Goal: Transaction & Acquisition: Purchase product/service

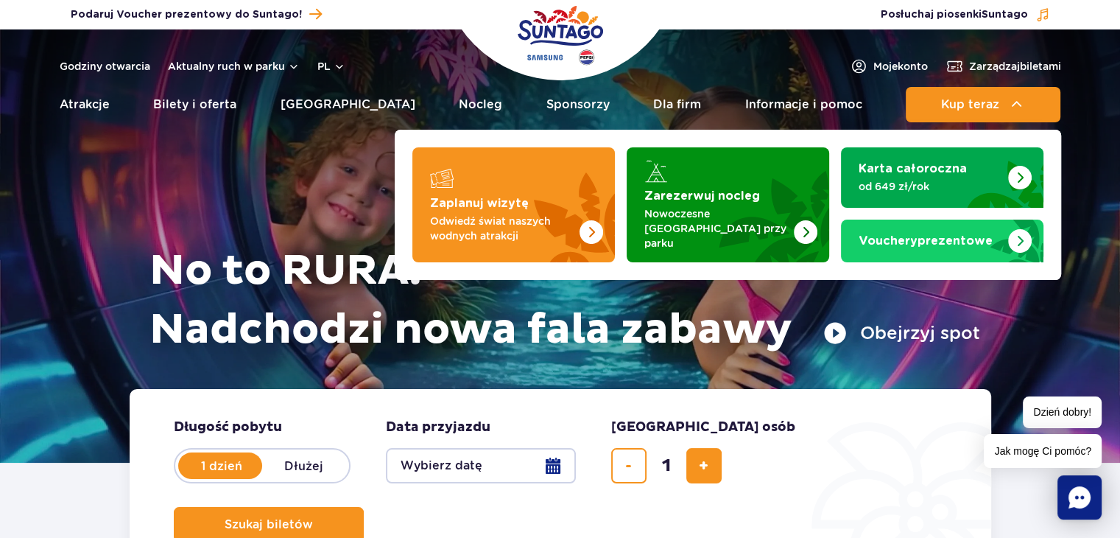
click at [552, 183] on img "Zaplanuj wizytę" at bounding box center [556, 204] width 117 height 115
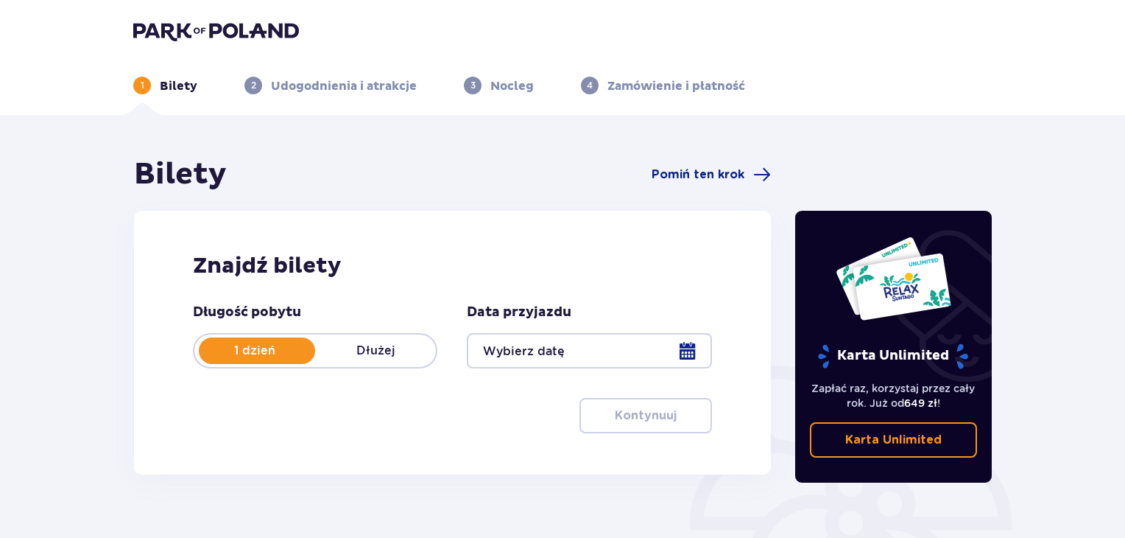
click at [685, 362] on div at bounding box center [589, 350] width 244 height 35
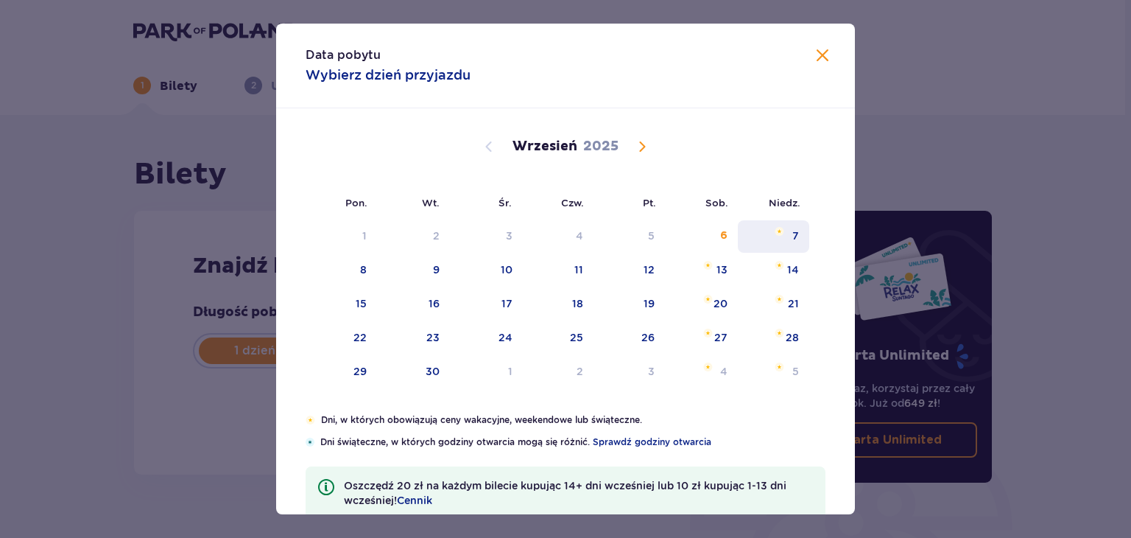
click at [793, 239] on div "7" at bounding box center [795, 235] width 7 height 15
type input "[DATE]"
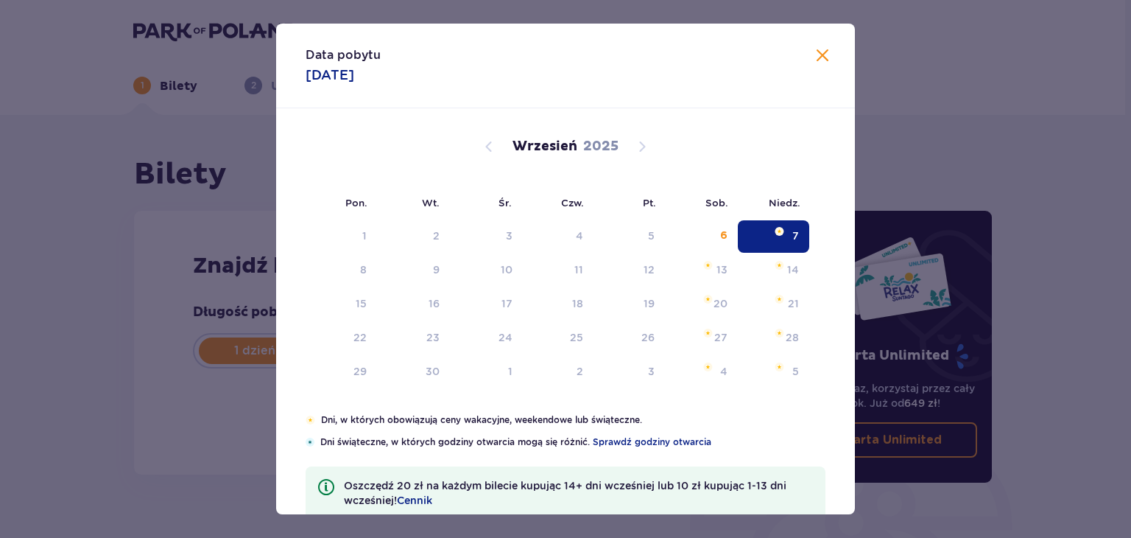
click at [792, 233] on div "Karta Unlimited Zapłać raz, korzystaj przez cały rok. Już od 649 zł ! Karta Unl…" at bounding box center [894, 409] width 221 height 506
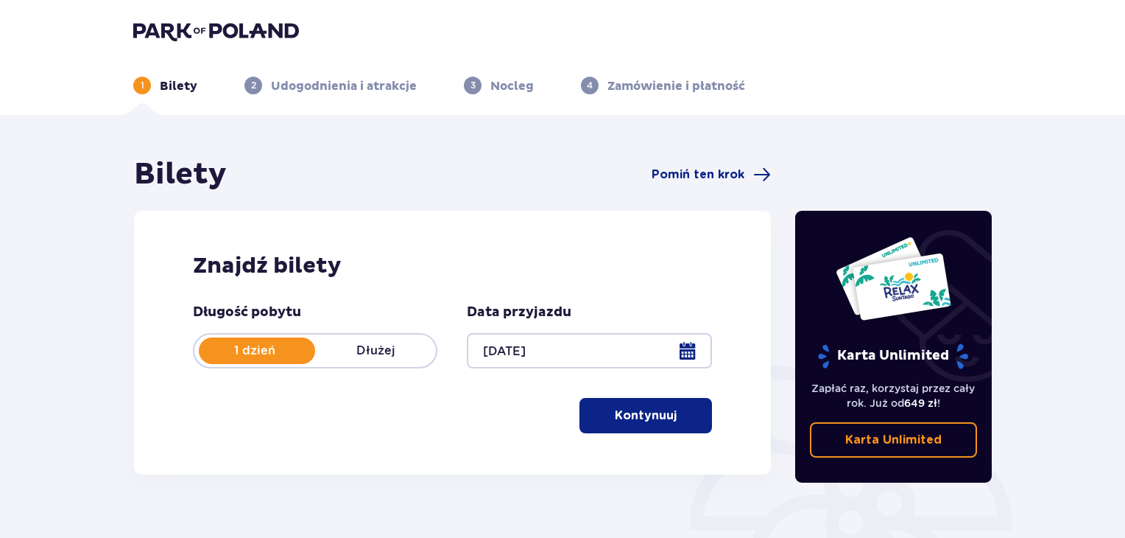
click at [661, 427] on button "Kontynuuj" at bounding box center [646, 415] width 133 height 35
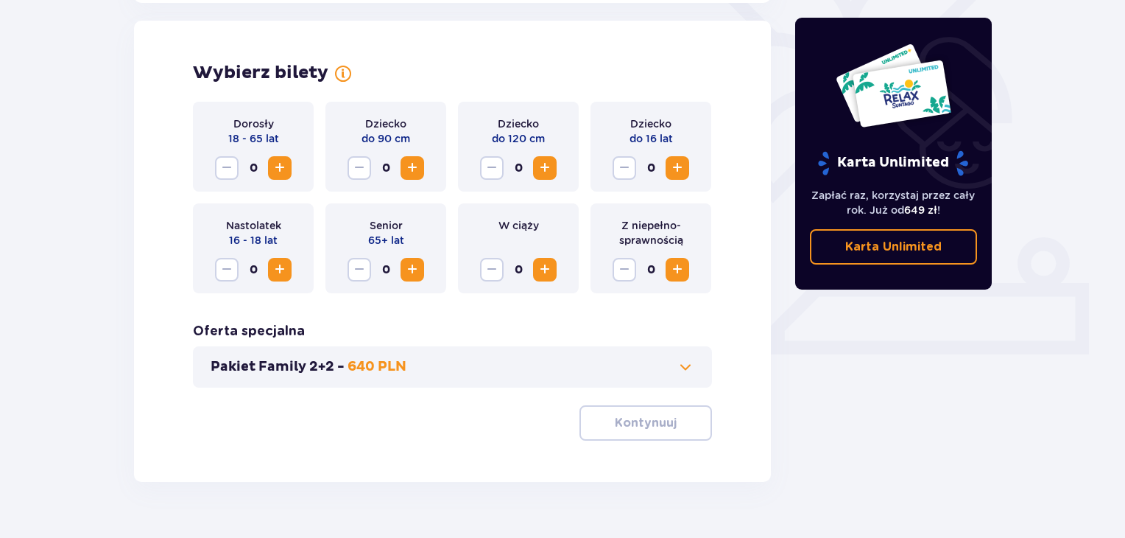
scroll to position [409, 0]
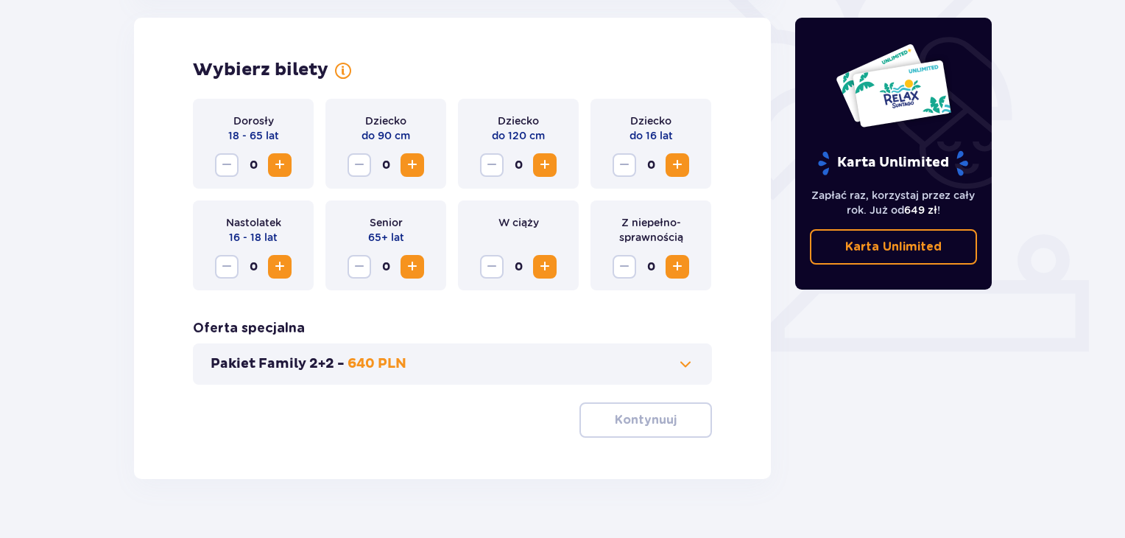
click at [679, 172] on span "Increase" at bounding box center [678, 165] width 18 height 18
click at [286, 163] on span "Increase" at bounding box center [280, 165] width 18 height 18
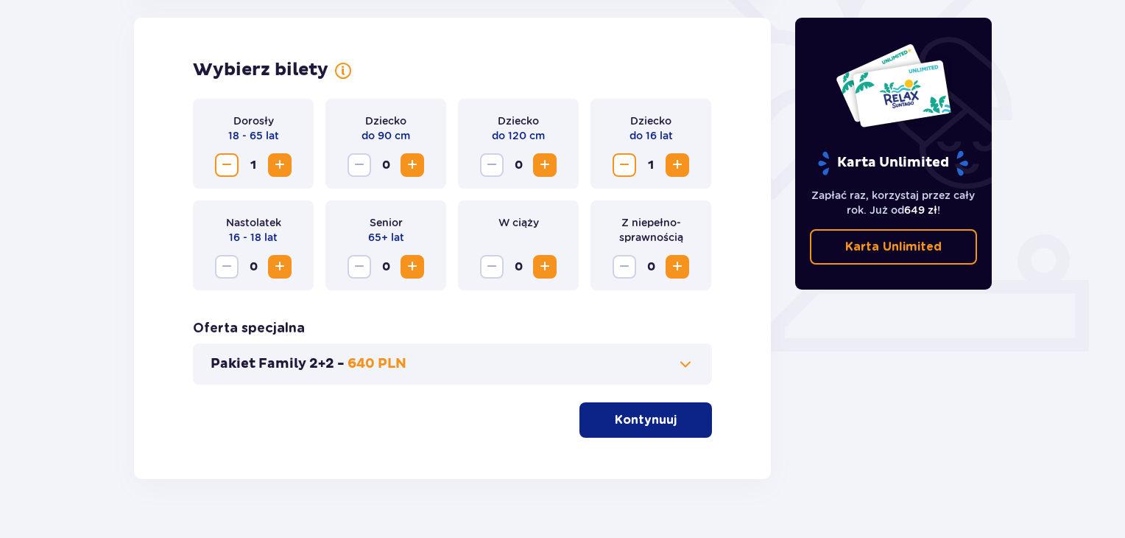
click at [677, 266] on span "Increase" at bounding box center [678, 267] width 18 height 18
click at [689, 264] on div "Z niepełno­sprawnością 1" at bounding box center [651, 245] width 121 height 90
click at [654, 416] on p "Kontynuuj" at bounding box center [646, 420] width 62 height 16
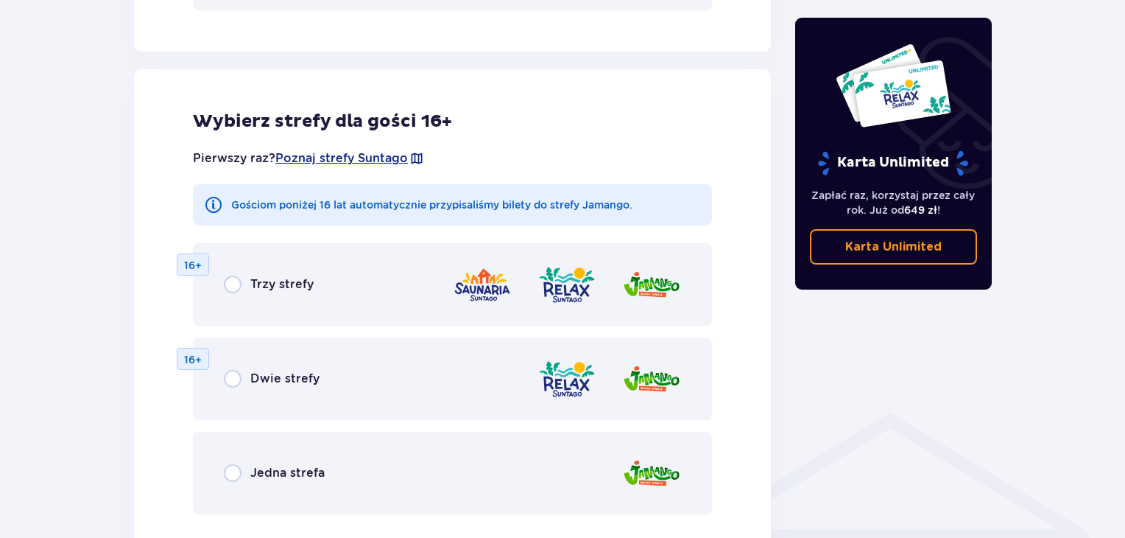
scroll to position [817, 0]
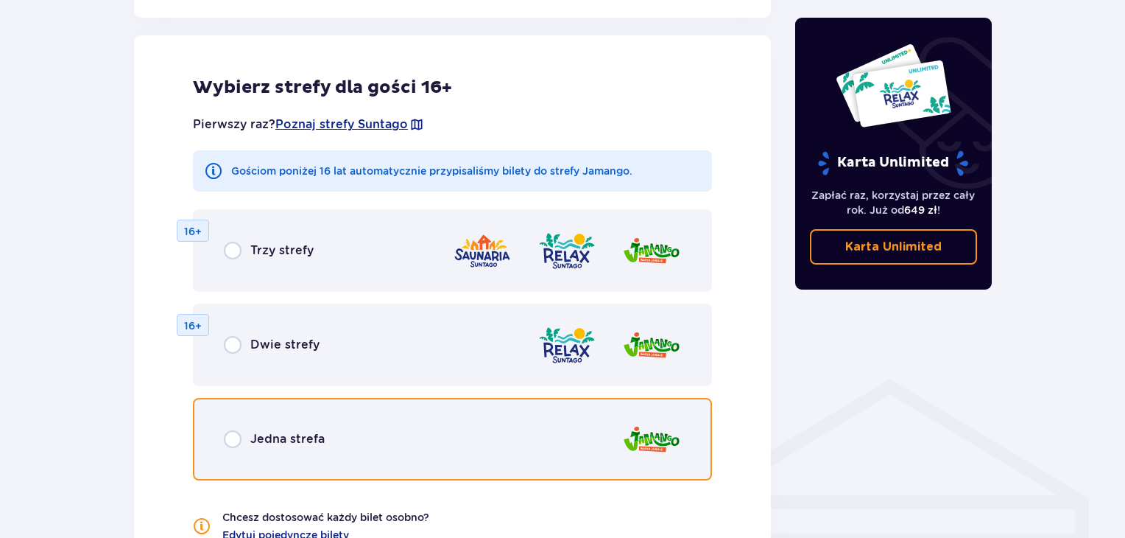
click at [229, 434] on input "radio" at bounding box center [233, 439] width 18 height 18
radio input "true"
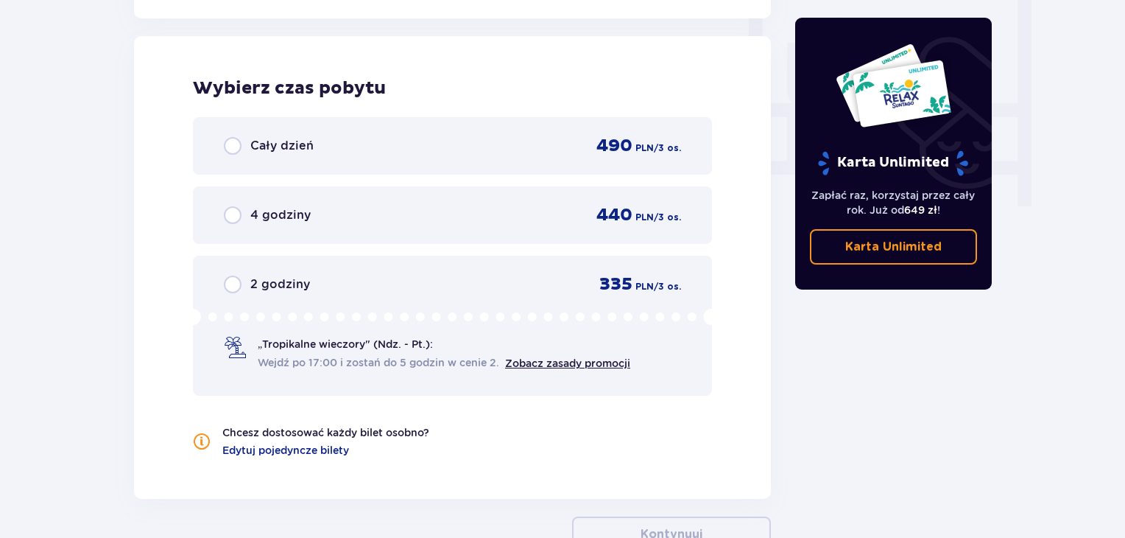
scroll to position [1383, 0]
click at [242, 208] on div "4 godziny" at bounding box center [267, 214] width 87 height 18
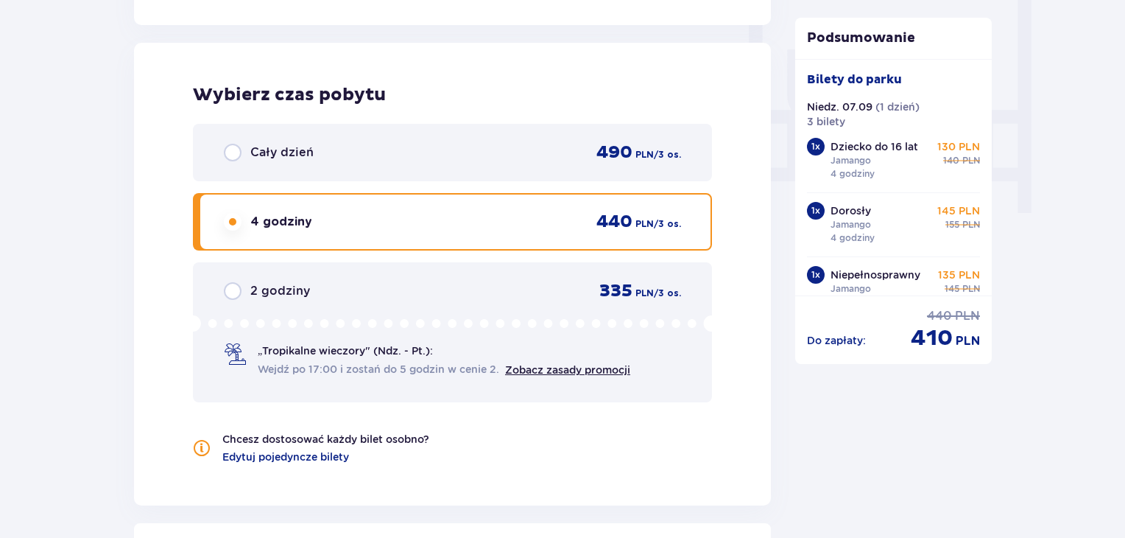
scroll to position [1345, 0]
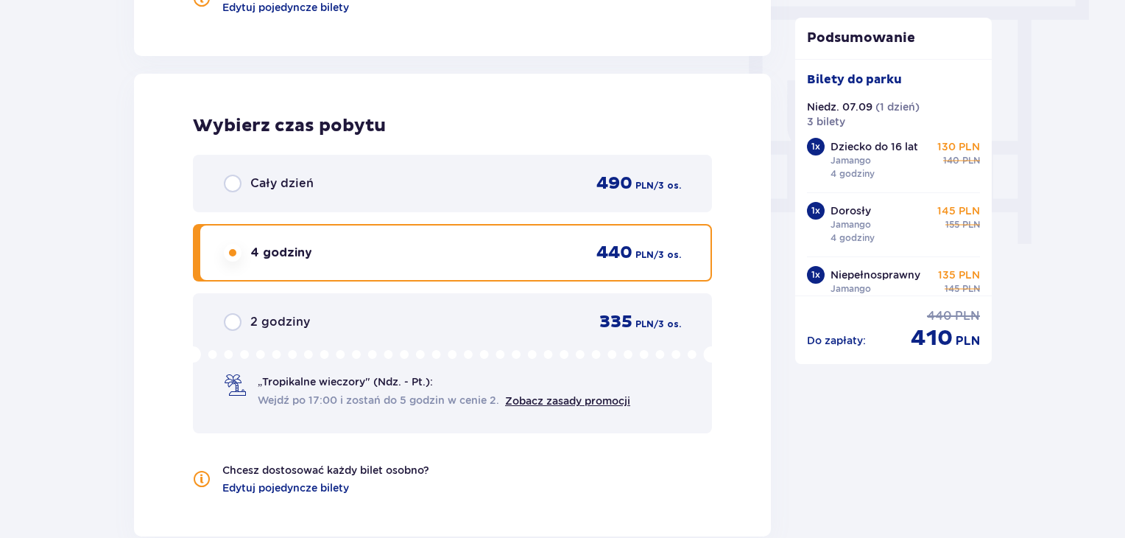
click at [242, 186] on div "Cały dzień" at bounding box center [269, 184] width 90 height 18
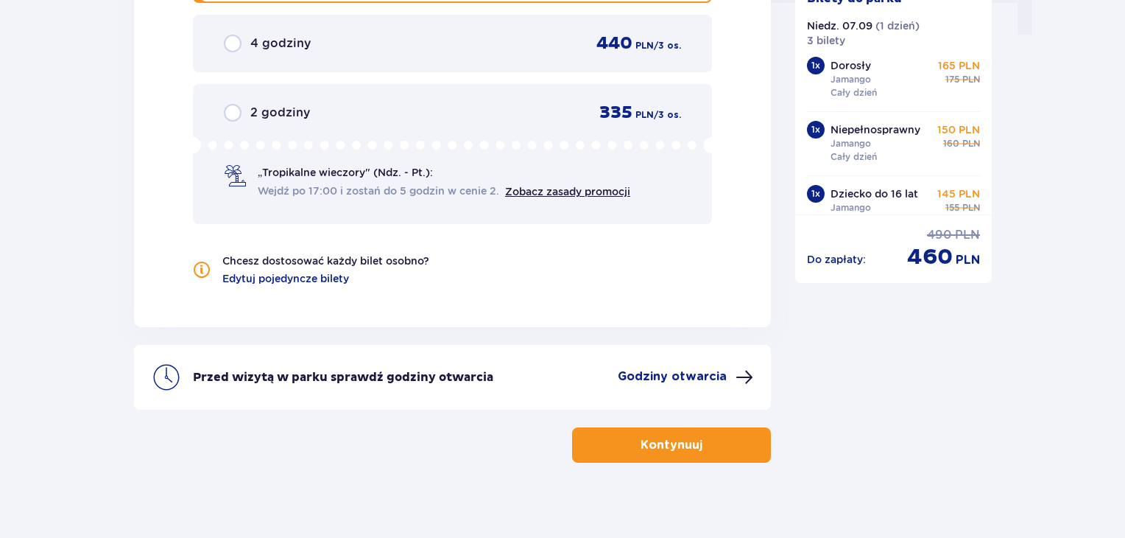
scroll to position [1566, 0]
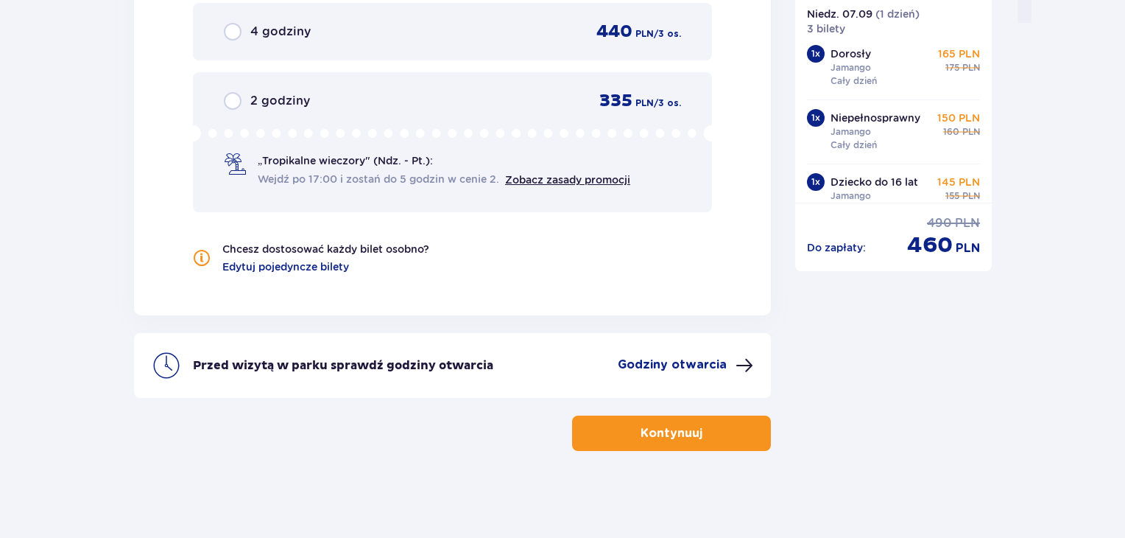
click at [672, 440] on button "Kontynuuj" at bounding box center [671, 432] width 199 height 35
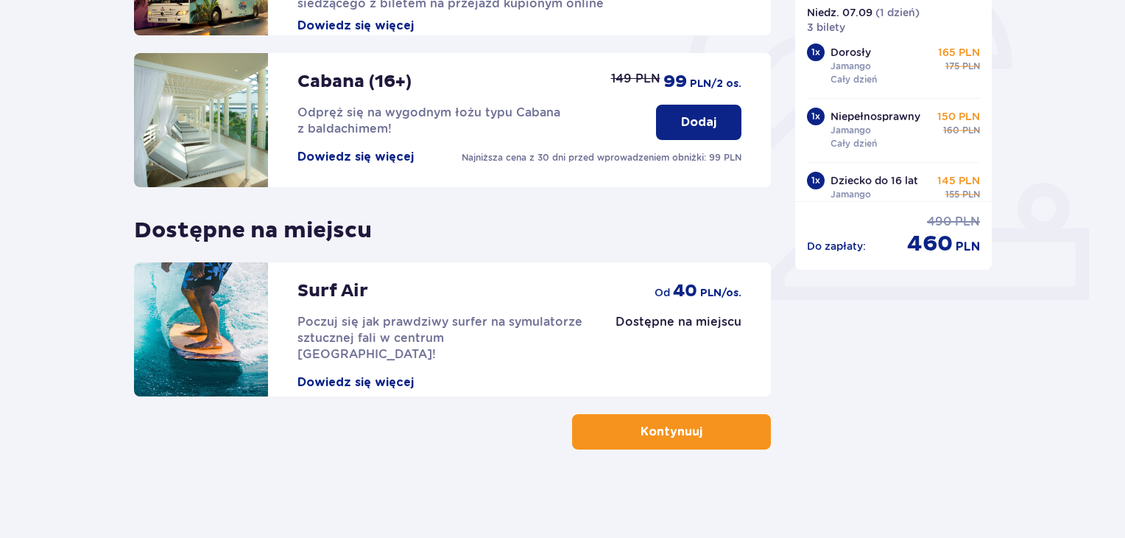
scroll to position [387, 0]
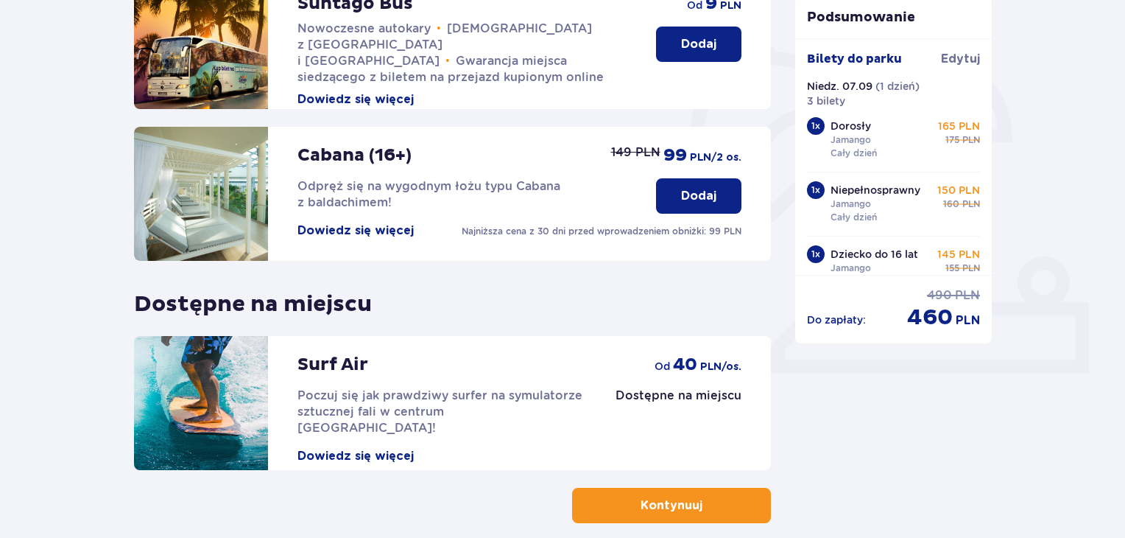
click at [652, 505] on p "Kontynuuj" at bounding box center [672, 505] width 62 height 16
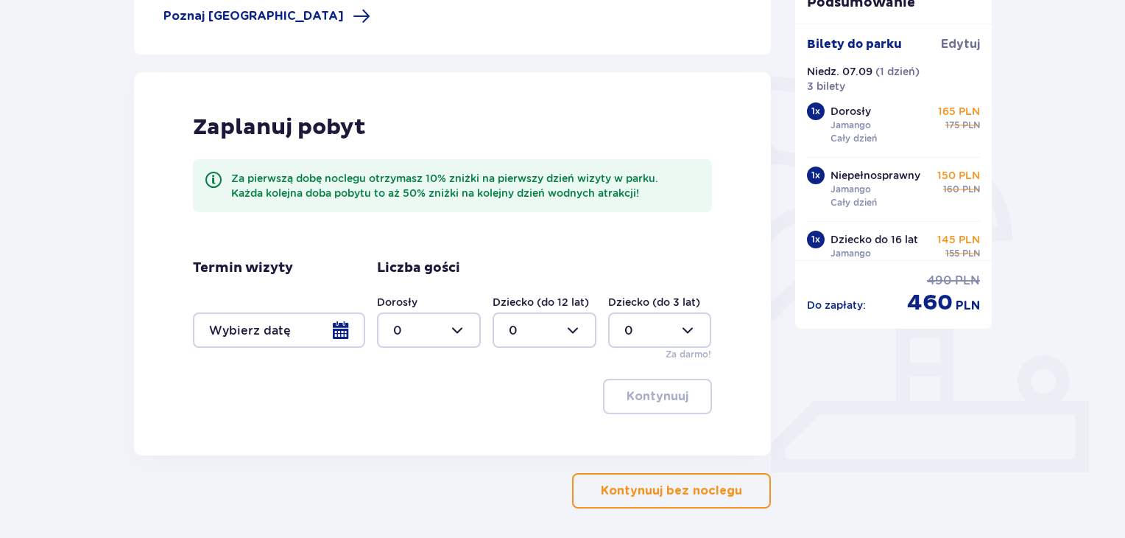
scroll to position [348, 0]
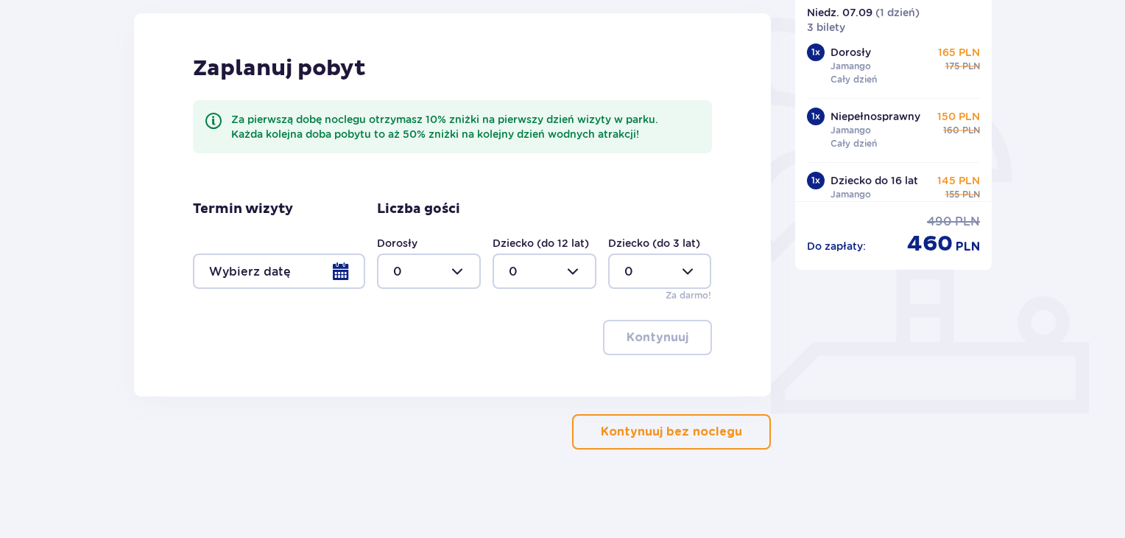
click at [752, 432] on button "Kontynuuj bez noclegu" at bounding box center [671, 431] width 199 height 35
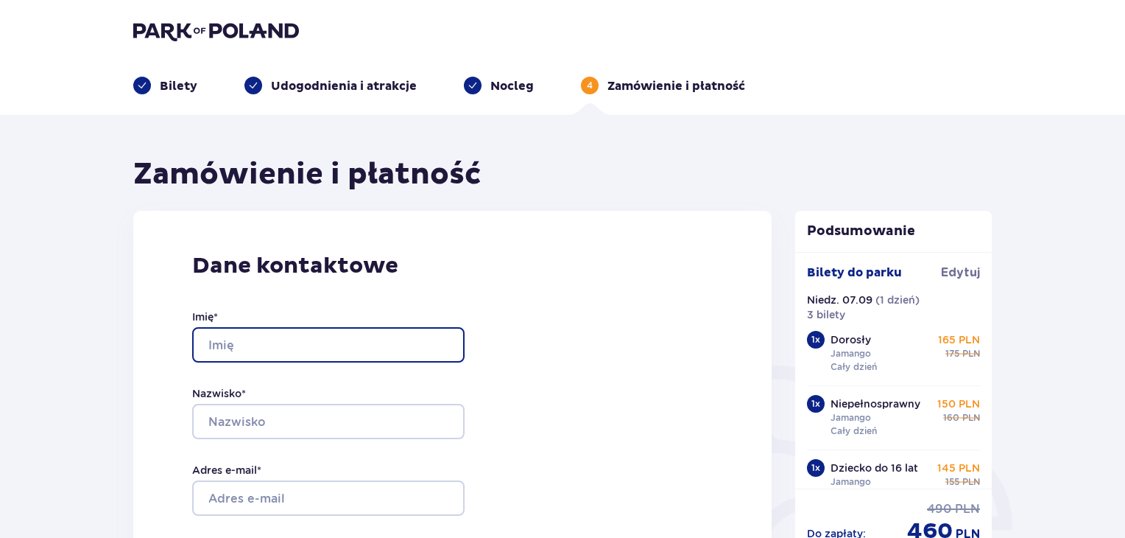
click at [250, 345] on input "Imię *" at bounding box center [328, 344] width 272 height 35
type input "Izabela"
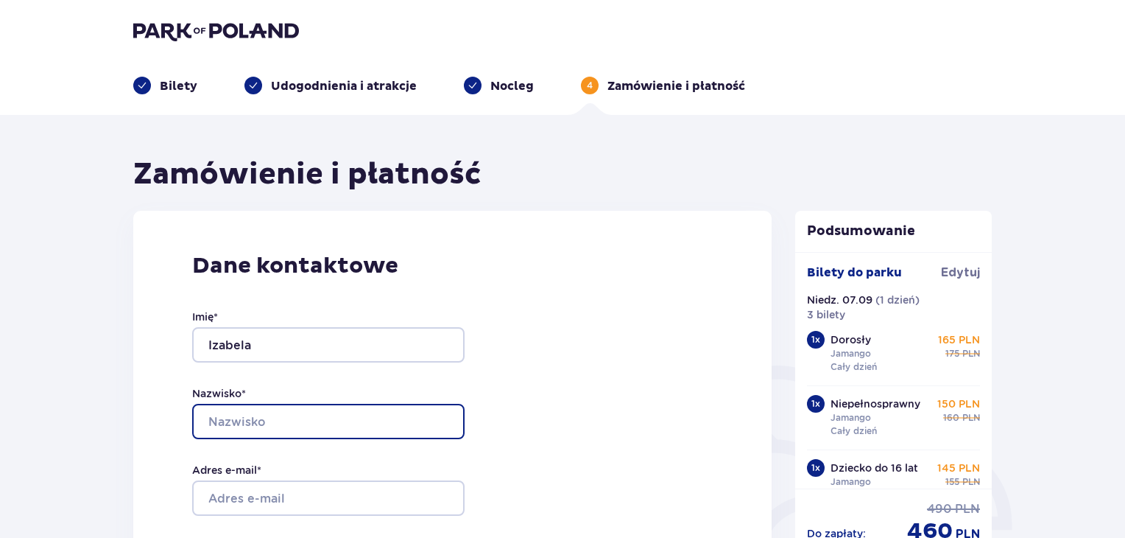
click at [233, 422] on input "Nazwisko *" at bounding box center [328, 421] width 272 height 35
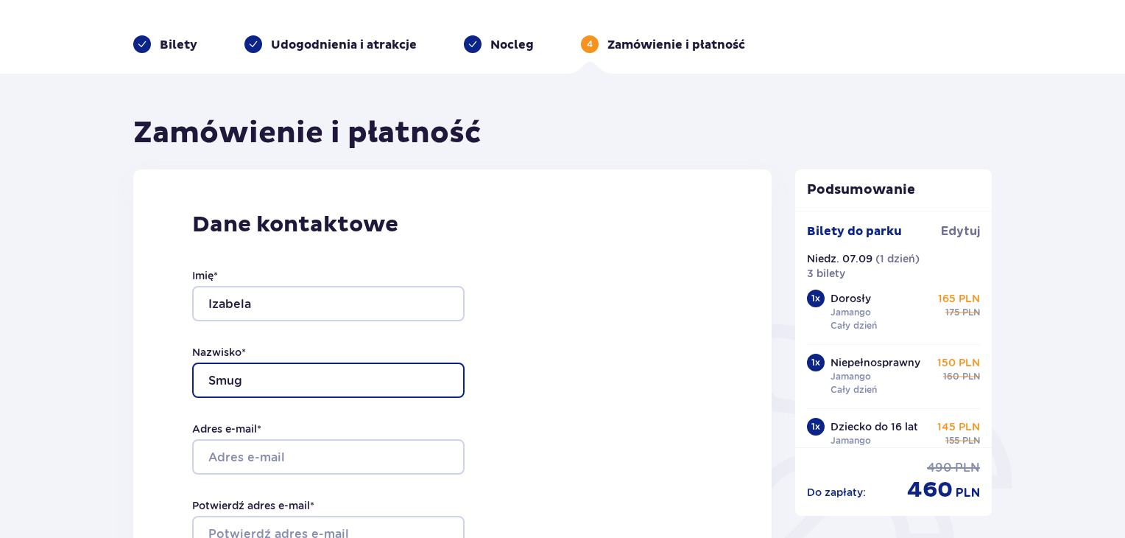
scroll to position [295, 0]
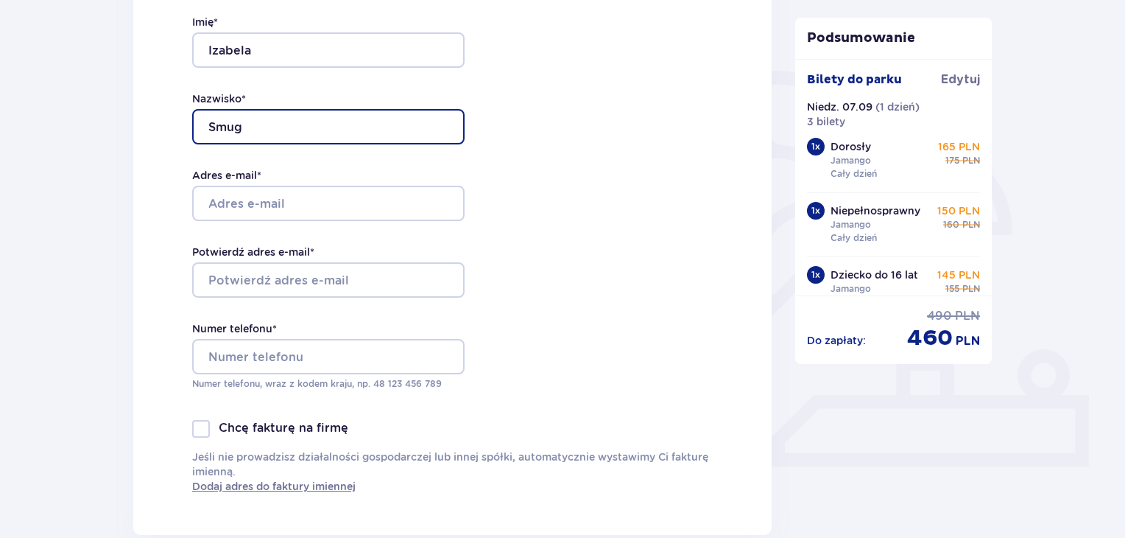
type input "Smug"
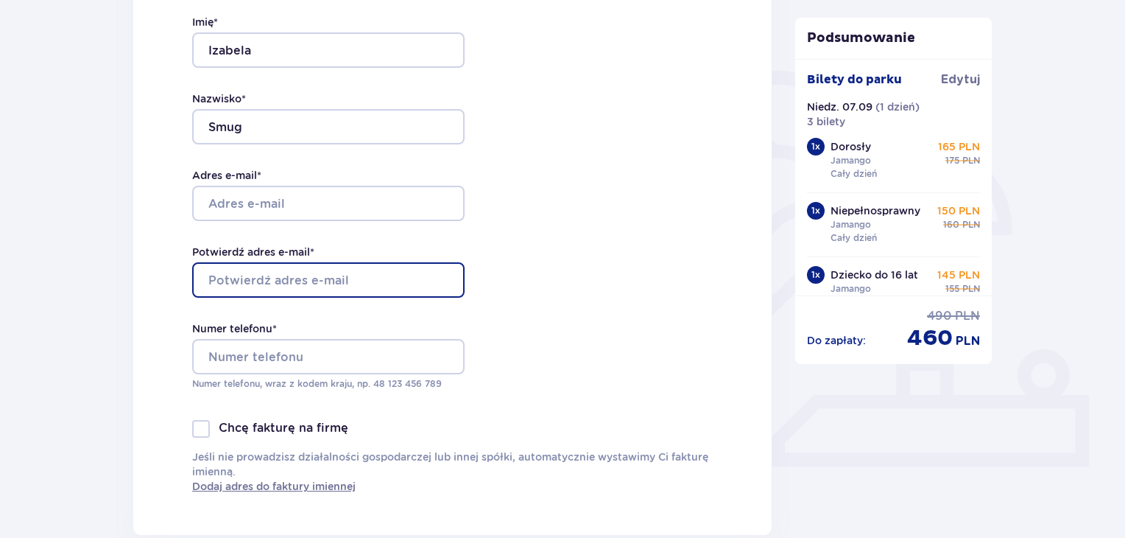
click at [320, 272] on input "Potwierdź adres e-mail *" at bounding box center [328, 279] width 272 height 35
type input "[EMAIL_ADDRESS][DOMAIN_NAME]"
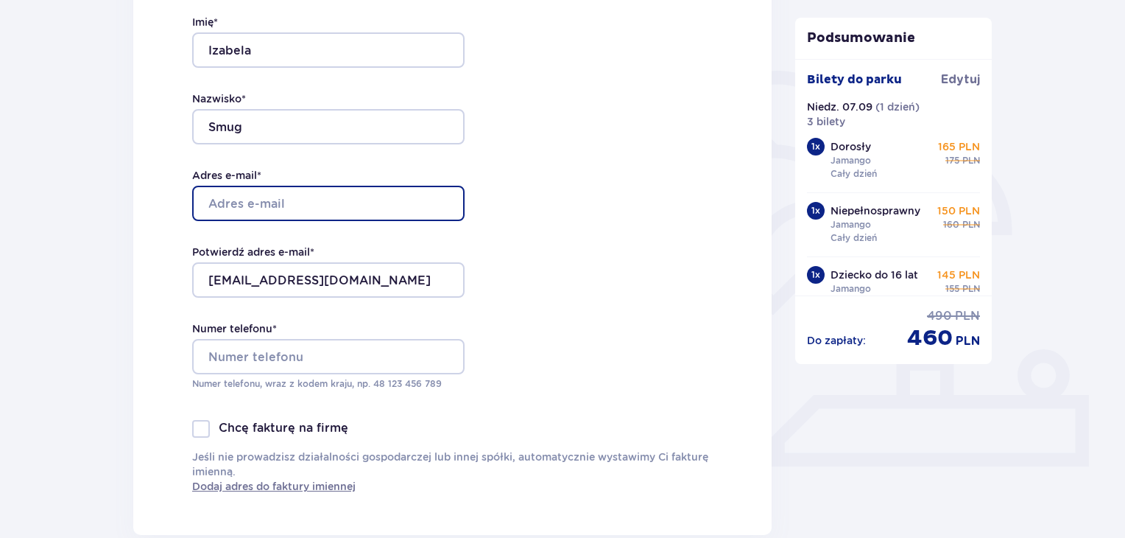
type input "[EMAIL_ADDRESS][DOMAIN_NAME]"
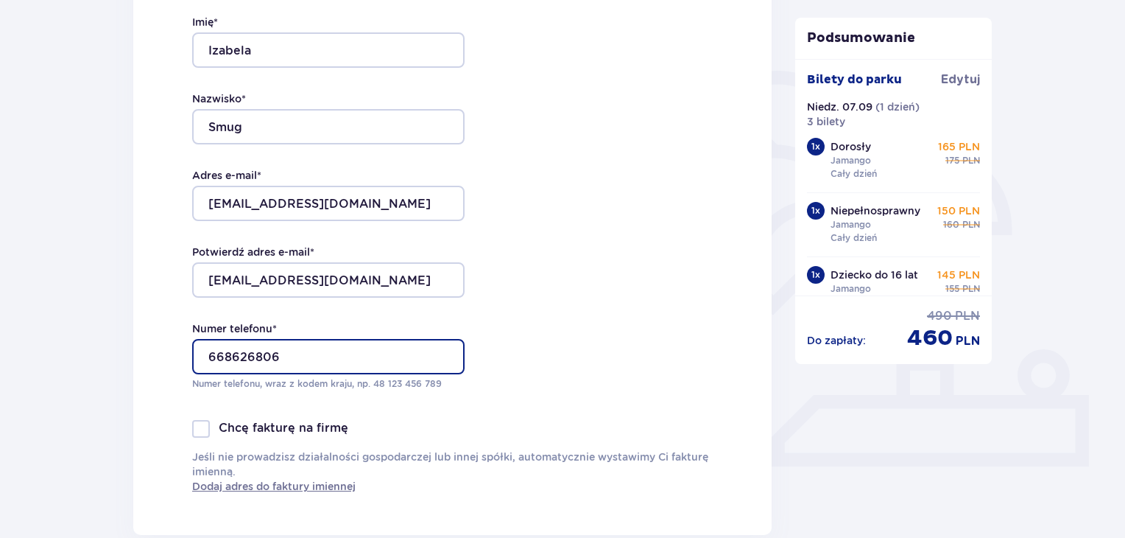
drag, startPoint x: 291, startPoint y: 351, endPoint x: 138, endPoint y: 358, distance: 152.6
click at [144, 361] on div "Dane kontaktowe Imię * [PERSON_NAME] * Smug Adres e-mail * [EMAIL_ADDRESS][DOMA…" at bounding box center [452, 225] width 638 height 619
type input "607969329"
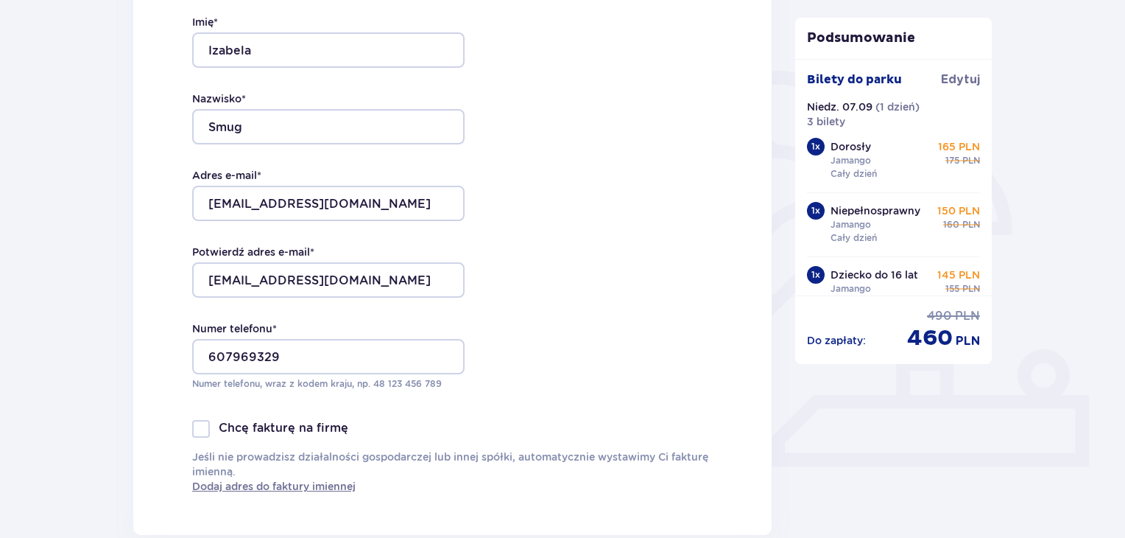
click at [629, 343] on div "Dane kontaktowe Imię * [PERSON_NAME] * Smug Adres e-mail * [EMAIL_ADDRESS][DOMA…" at bounding box center [452, 225] width 638 height 619
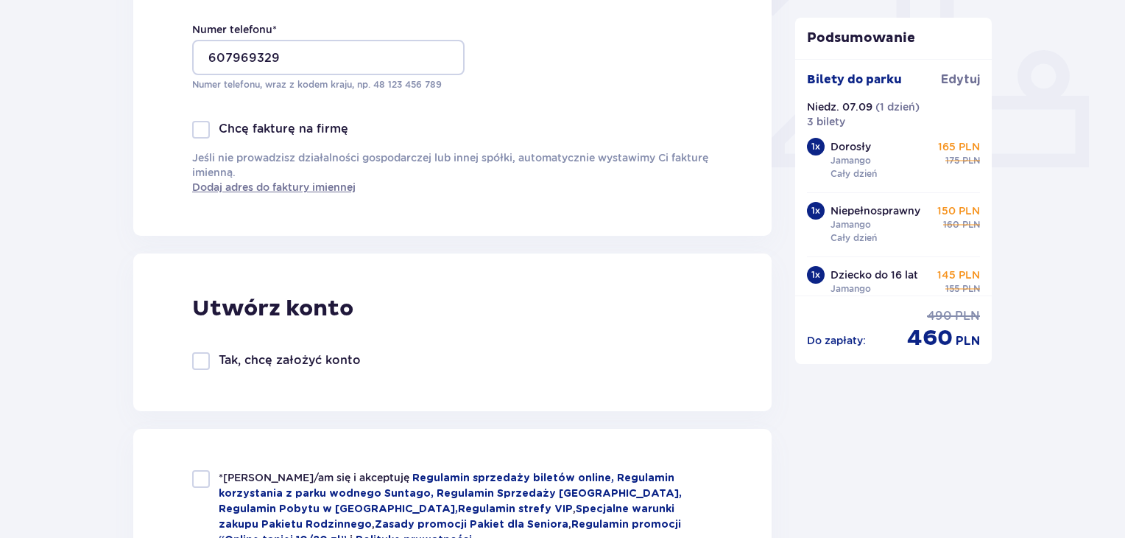
scroll to position [810, 0]
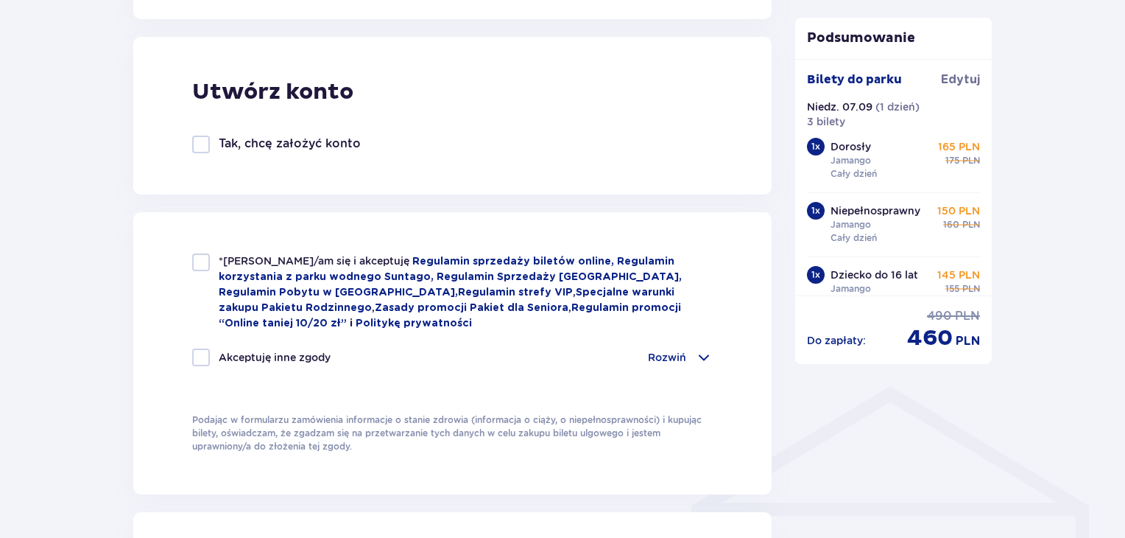
click at [193, 275] on div "*Zapoznałem/am się i akceptuję Regulamin sprzedaży biletów online, Regulamin ko…" at bounding box center [452, 291] width 521 height 77
checkbox input "true"
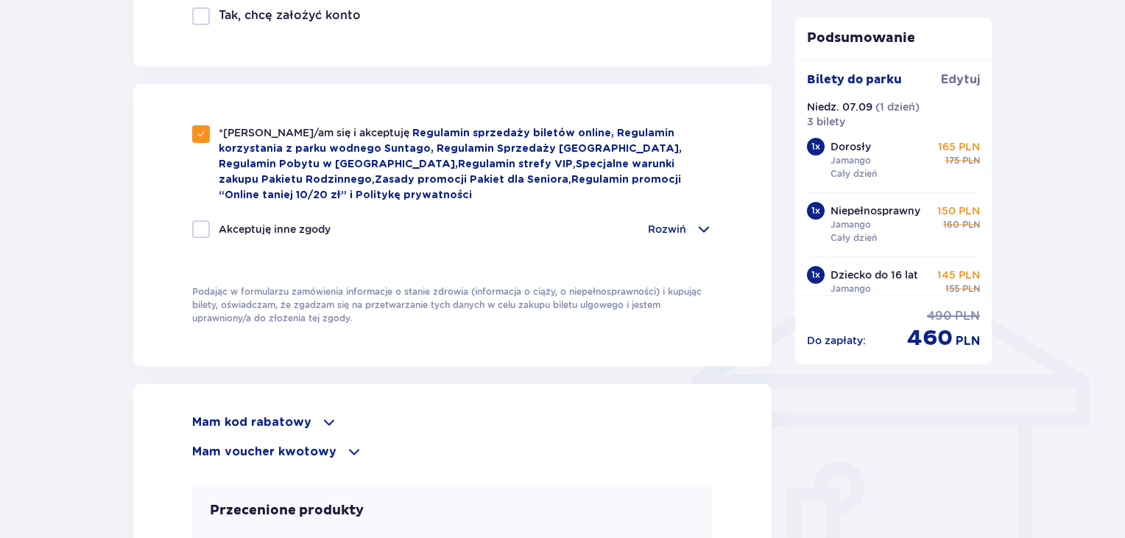
scroll to position [1105, 0]
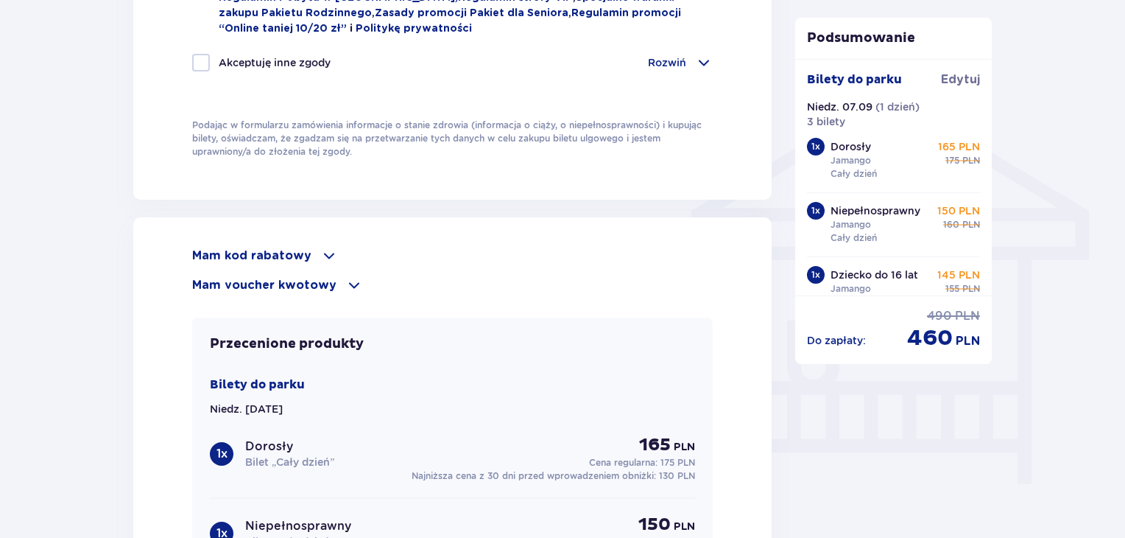
click at [345, 278] on span at bounding box center [354, 285] width 18 height 18
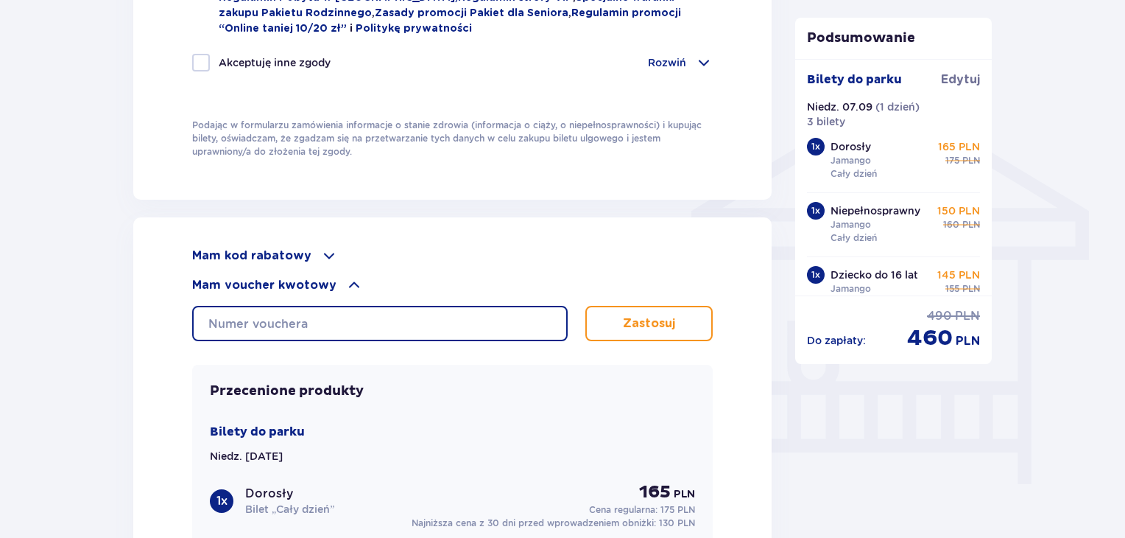
click at [308, 316] on input "text" at bounding box center [380, 323] width 376 height 35
paste input "0610001116287274"
type input "0610001116287274"
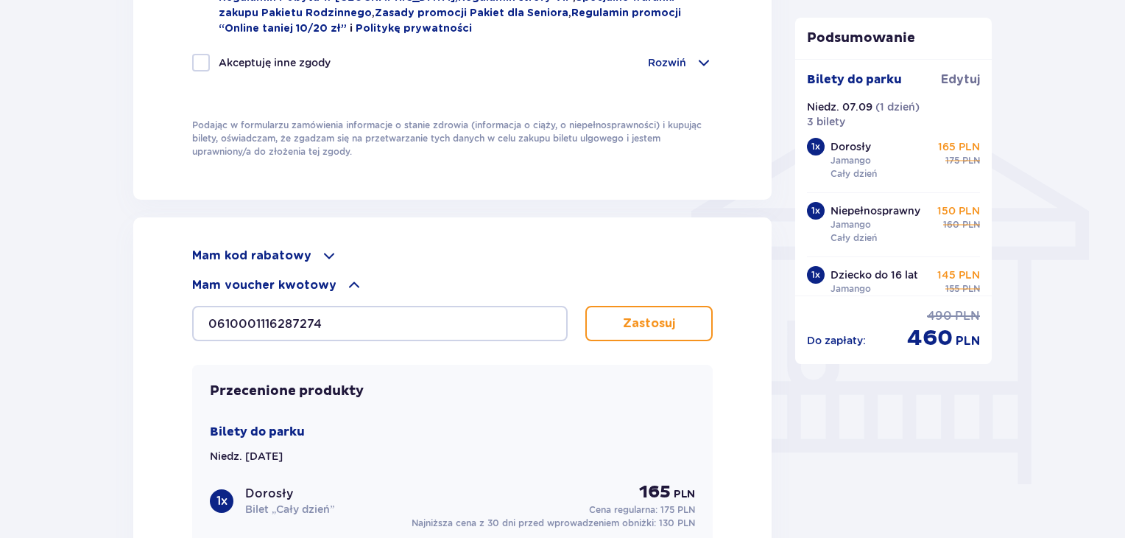
click at [621, 328] on button "Zastosuj" at bounding box center [648, 323] width 127 height 35
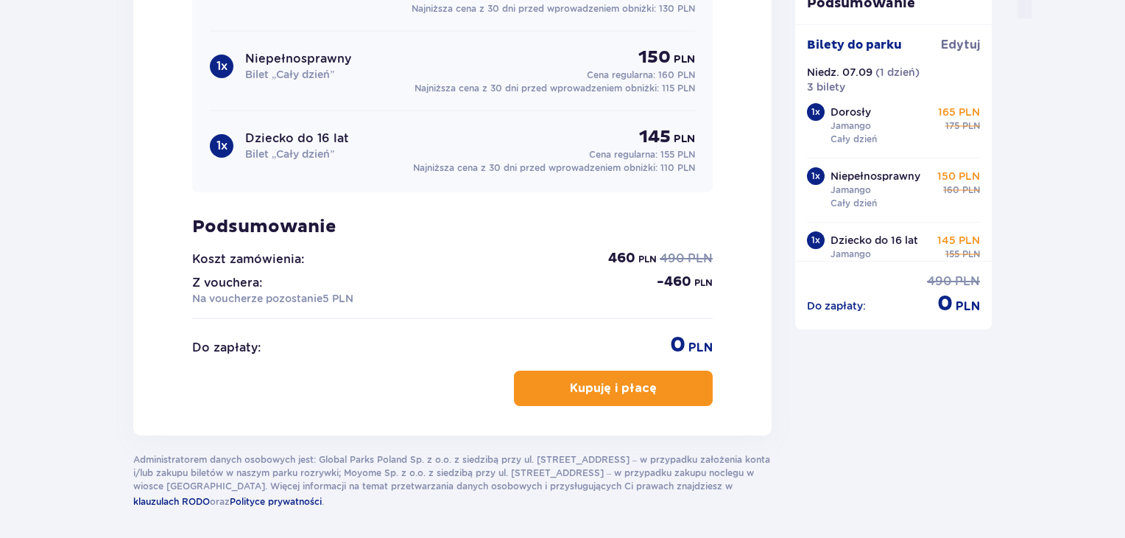
scroll to position [1625, 0]
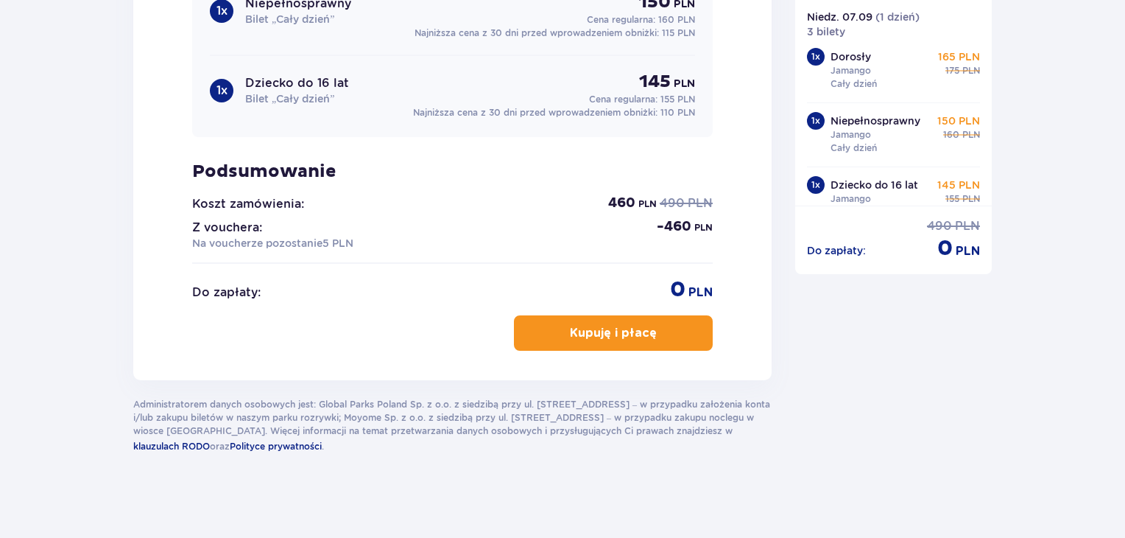
click at [595, 335] on p "Kupuję i płacę" at bounding box center [613, 333] width 87 height 16
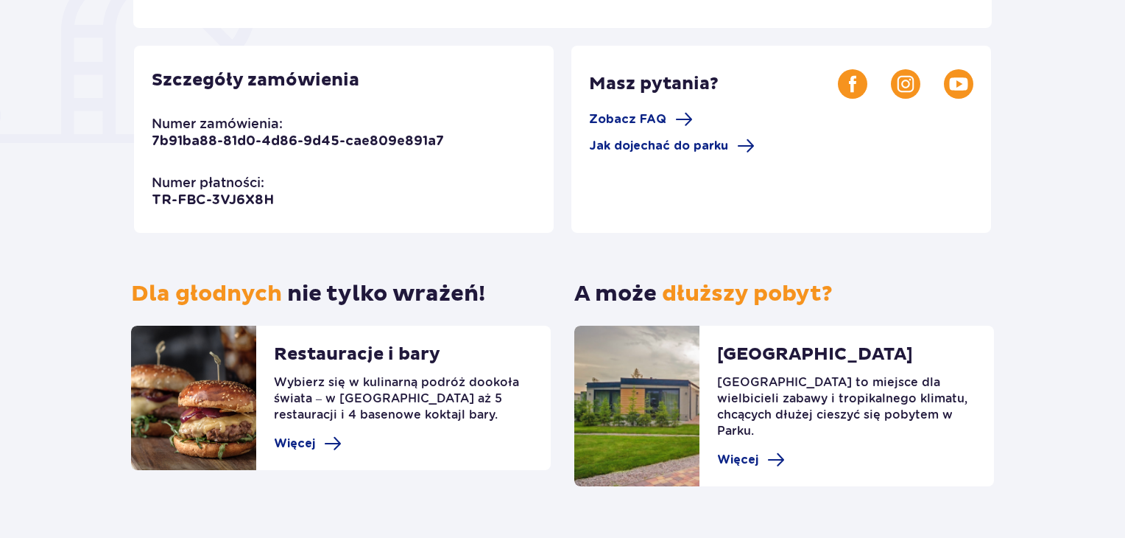
scroll to position [415, 0]
